Goal: Unclear

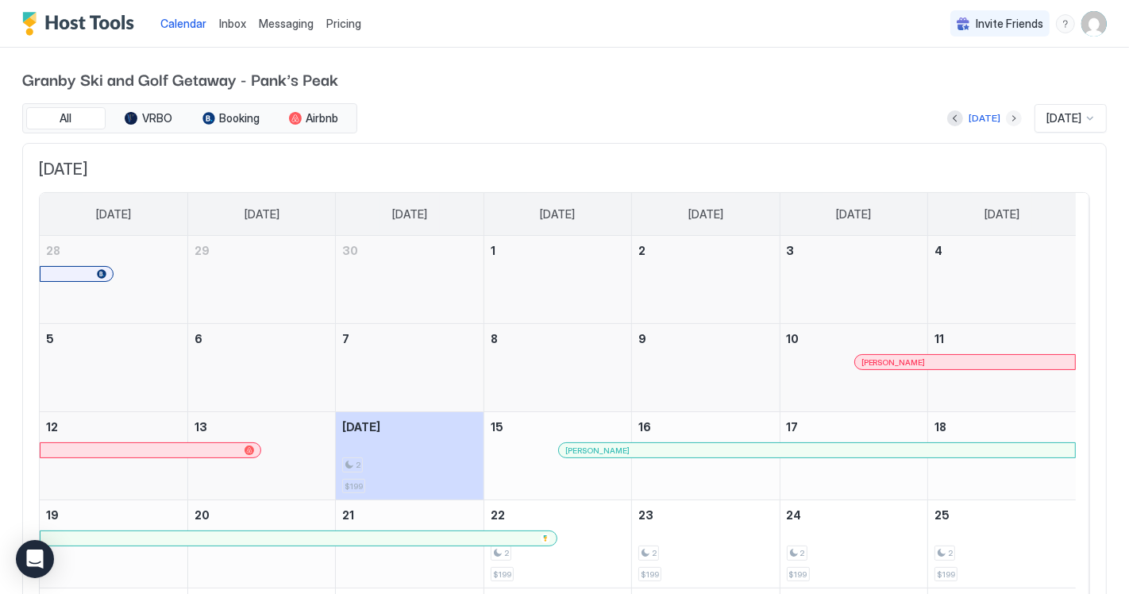
click at [1006, 117] on button "Next month" at bounding box center [1014, 118] width 16 height 16
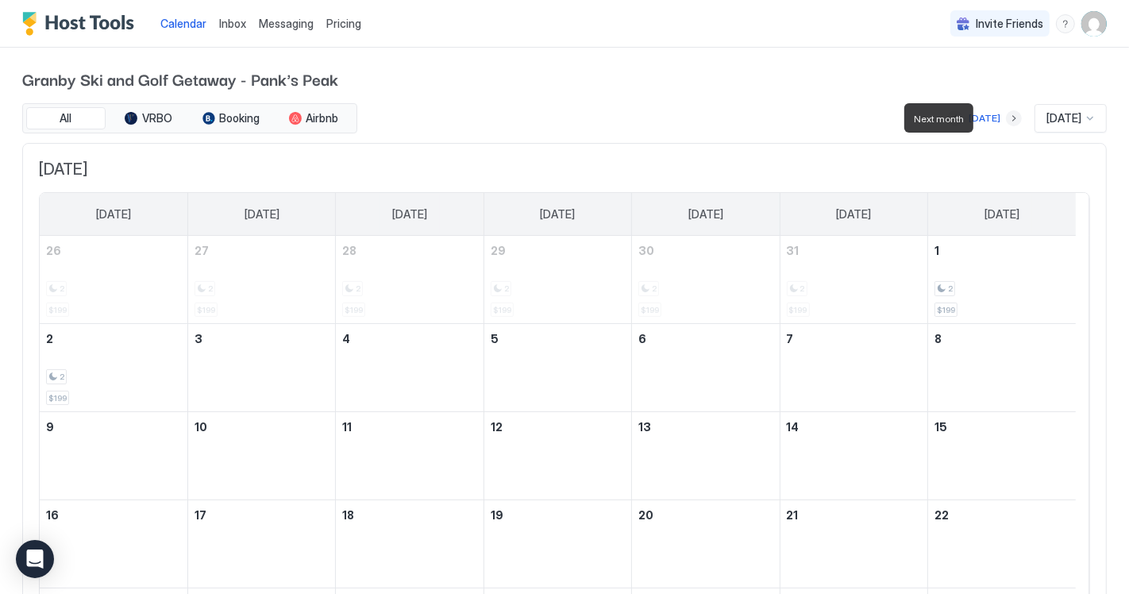
click at [1006, 117] on button "Next month" at bounding box center [1014, 118] width 16 height 16
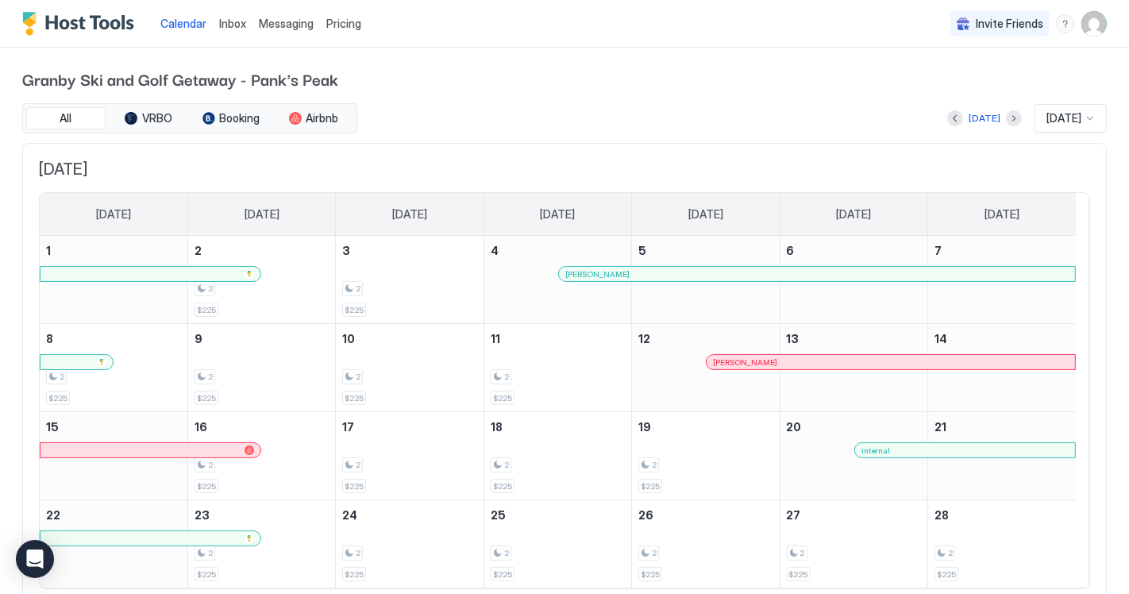
click at [932, 129] on div "[DATE] [DATE]" at bounding box center [733, 118] width 746 height 29
click at [947, 119] on button "Previous month" at bounding box center [955, 118] width 16 height 16
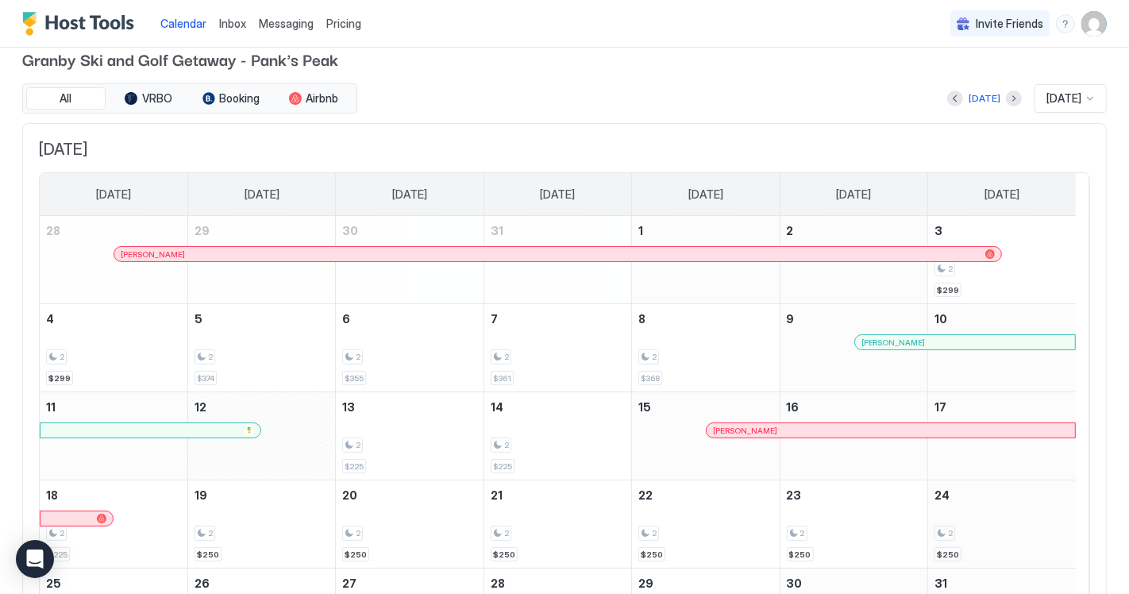
scroll to position [18, 0]
click at [1006, 98] on button "Next month" at bounding box center [1014, 100] width 16 height 16
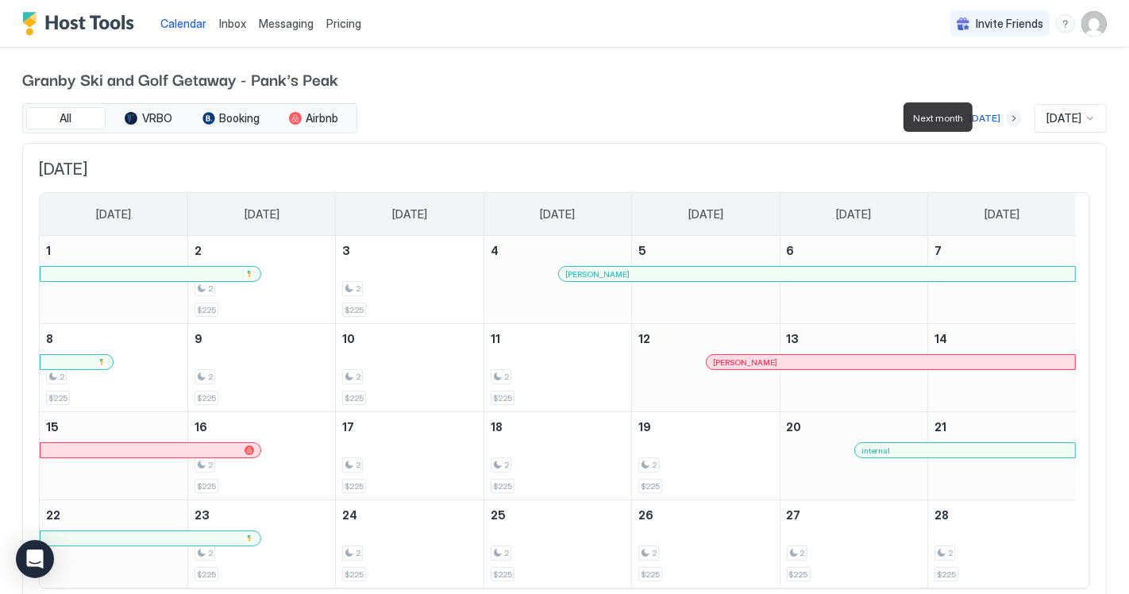
click at [1006, 116] on button "Next month" at bounding box center [1014, 118] width 16 height 16
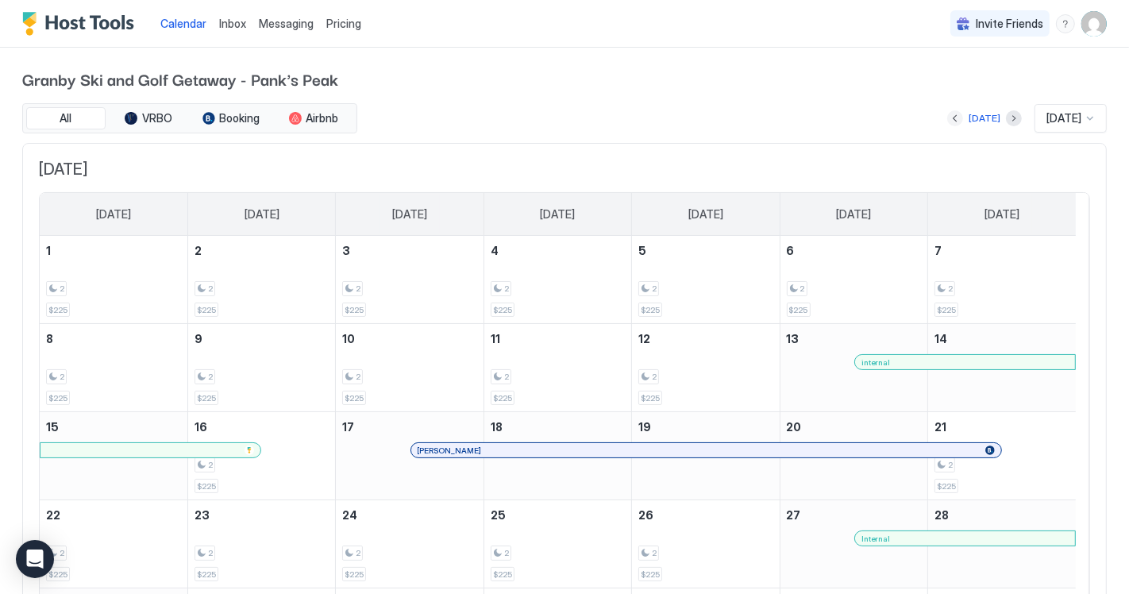
click at [947, 117] on button "Previous month" at bounding box center [955, 118] width 16 height 16
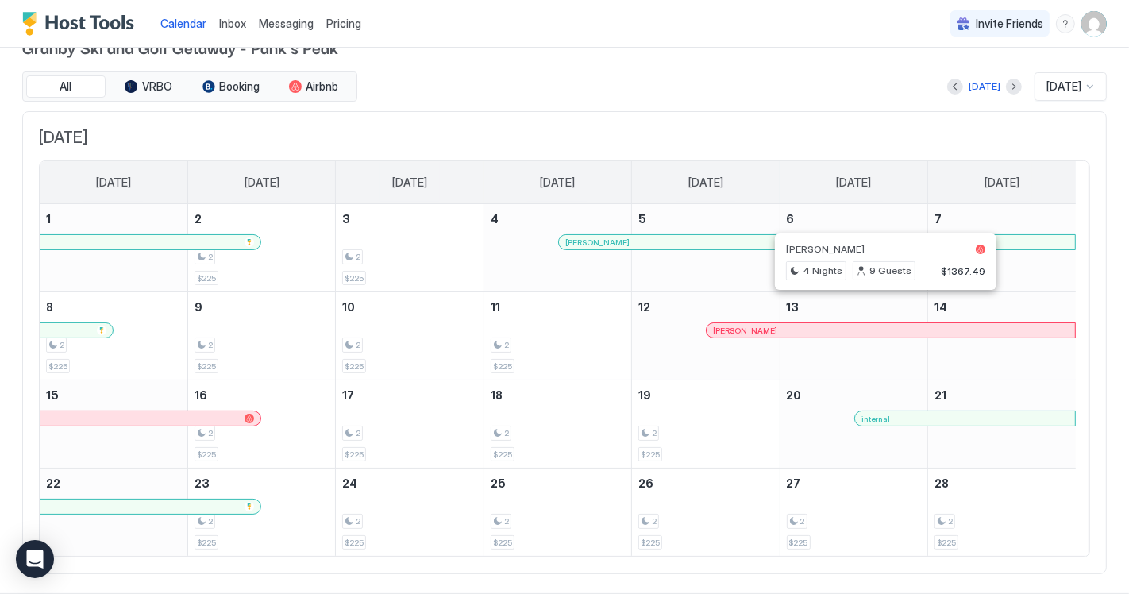
scroll to position [20, 0]
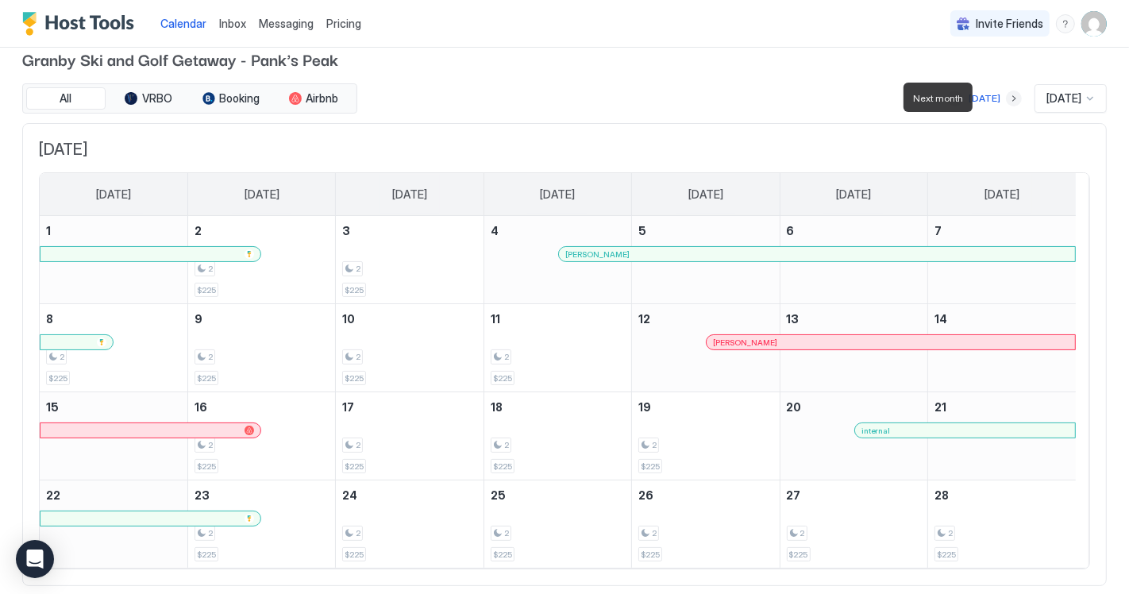
click at [1006, 96] on button "Next month" at bounding box center [1014, 99] width 16 height 16
